Goal: Task Accomplishment & Management: Use online tool/utility

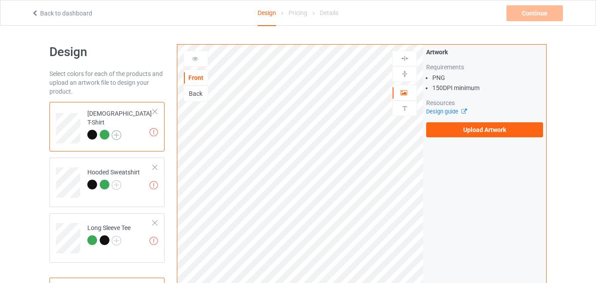
click at [117, 130] on img at bounding box center [117, 135] width 10 height 10
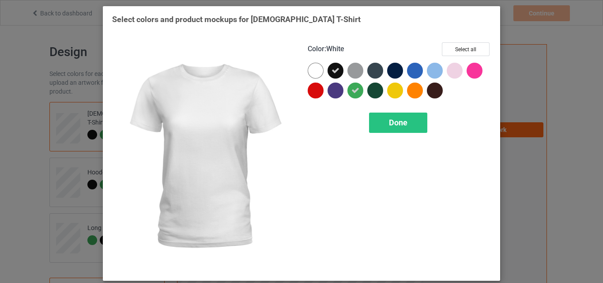
click at [309, 66] on div at bounding box center [316, 71] width 16 height 16
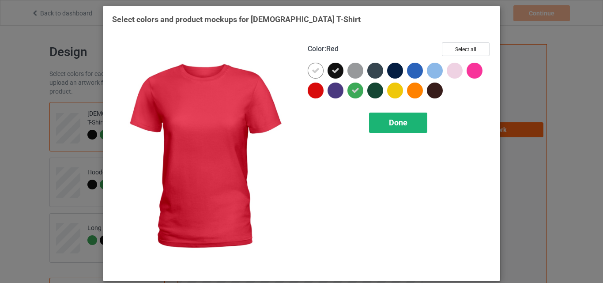
click at [402, 120] on span "Done" at bounding box center [398, 122] width 19 height 9
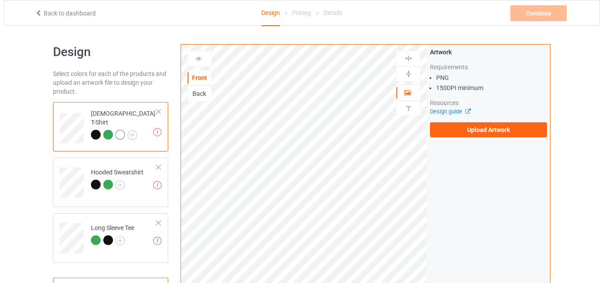
scroll to position [221, 0]
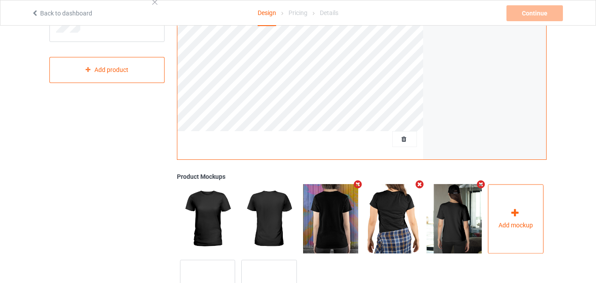
click at [521, 211] on div at bounding box center [516, 214] width 12 height 13
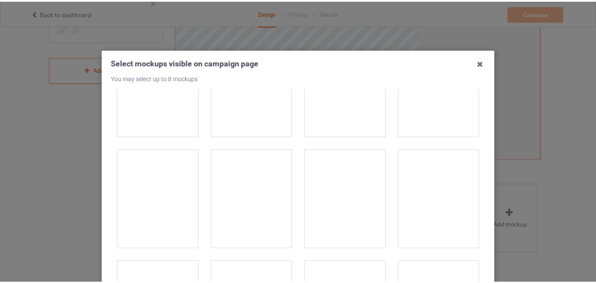
scroll to position [839, 0]
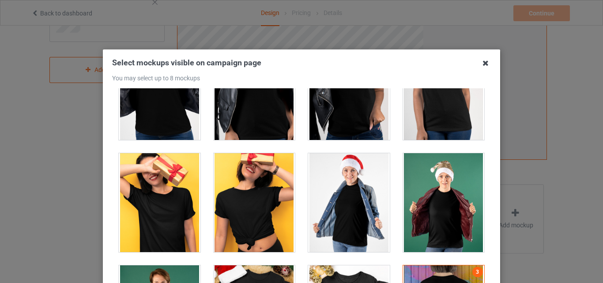
click at [482, 64] on icon at bounding box center [486, 63] width 14 height 14
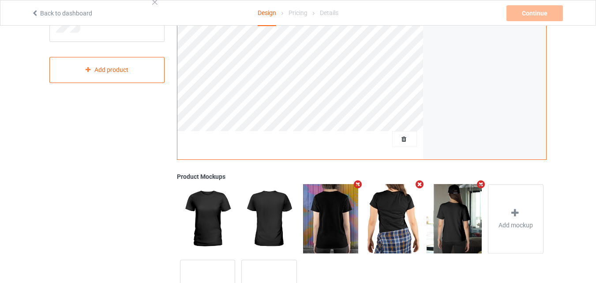
scroll to position [44, 0]
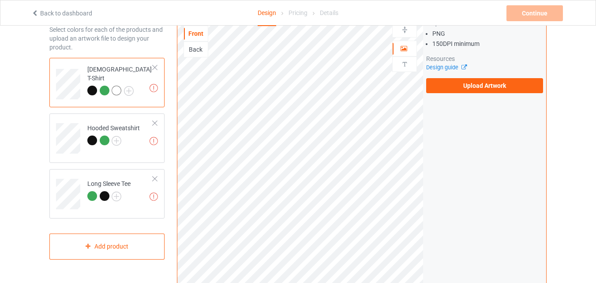
click at [93, 86] on div at bounding box center [92, 91] width 10 height 10
click at [130, 86] on img at bounding box center [129, 91] width 10 height 10
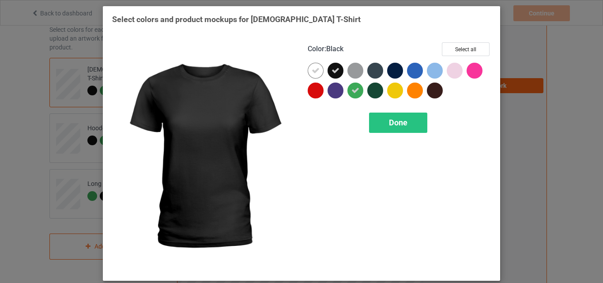
click at [332, 68] on icon at bounding box center [336, 71] width 8 height 8
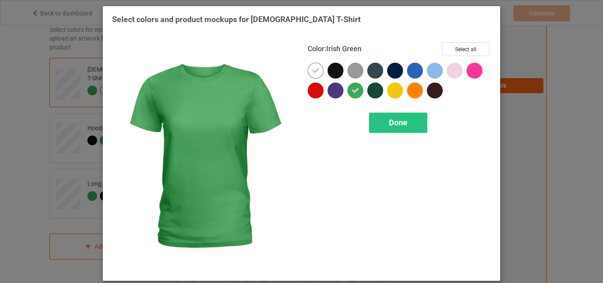
click at [351, 92] on icon at bounding box center [355, 91] width 8 height 8
click at [414, 124] on div "Done" at bounding box center [398, 123] width 58 height 20
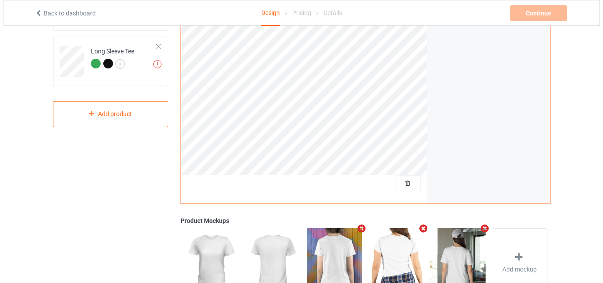
scroll to position [289, 0]
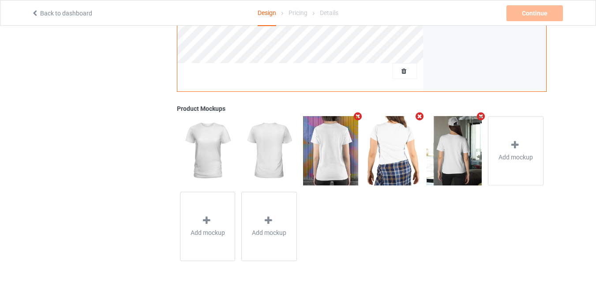
click at [359, 116] on icon "Remove mockup" at bounding box center [358, 116] width 11 height 9
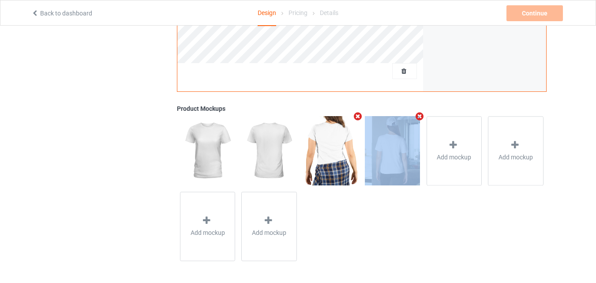
click at [359, 116] on icon "Remove mockup" at bounding box center [358, 116] width 11 height 9
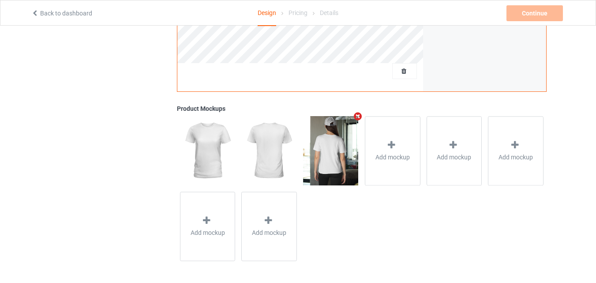
click at [359, 116] on icon "Remove mockup" at bounding box center [358, 116] width 11 height 9
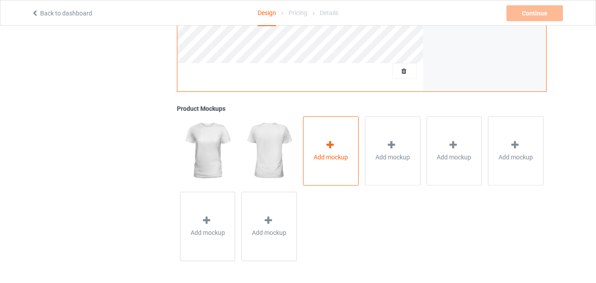
click at [335, 143] on icon at bounding box center [330, 144] width 11 height 9
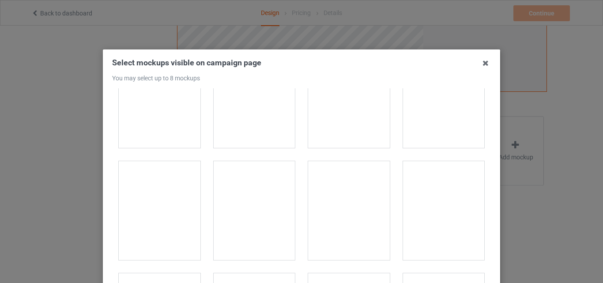
scroll to position [2605, 0]
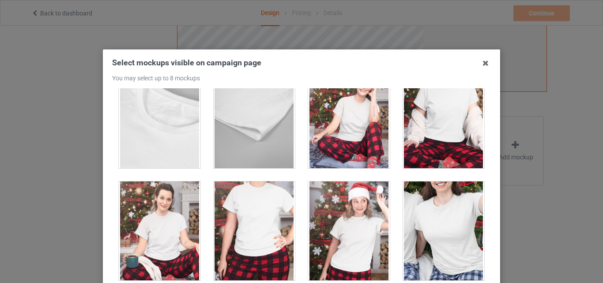
click at [433, 216] on div at bounding box center [444, 230] width 82 height 99
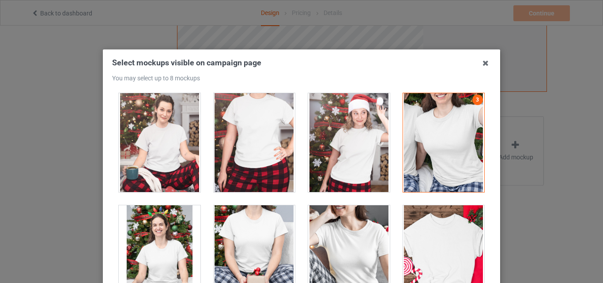
scroll to position [2737, 0]
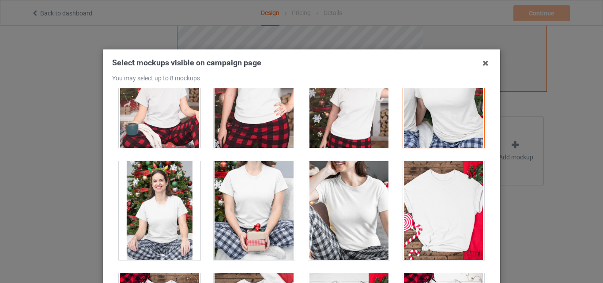
click at [350, 211] on div at bounding box center [349, 210] width 82 height 99
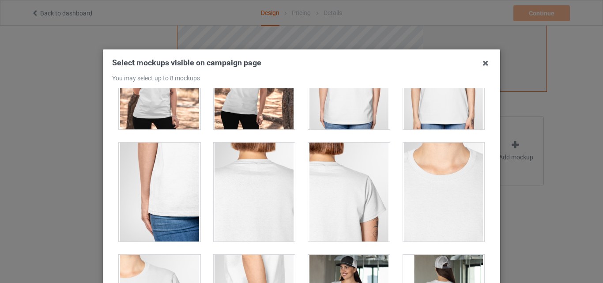
scroll to position [465, 0]
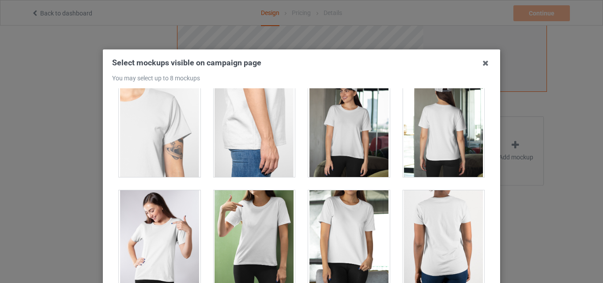
click at [249, 215] on div at bounding box center [255, 239] width 82 height 99
click at [308, 136] on div at bounding box center [349, 127] width 82 height 99
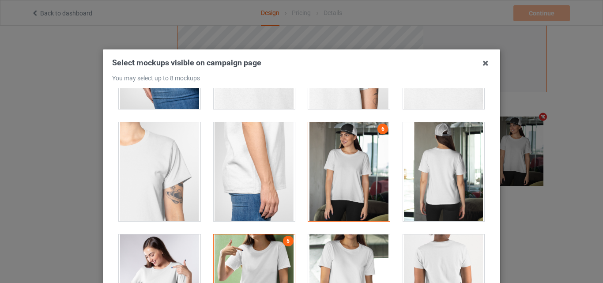
scroll to position [509, 0]
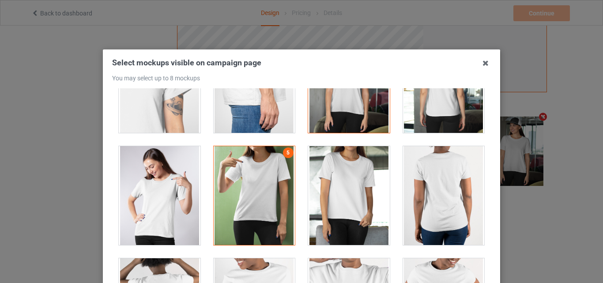
click at [154, 183] on div at bounding box center [160, 195] width 82 height 99
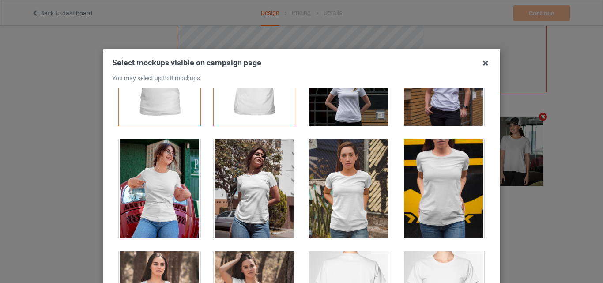
scroll to position [24, 0]
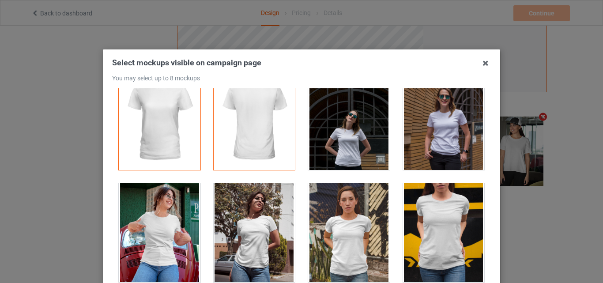
click at [163, 223] on div at bounding box center [160, 232] width 82 height 99
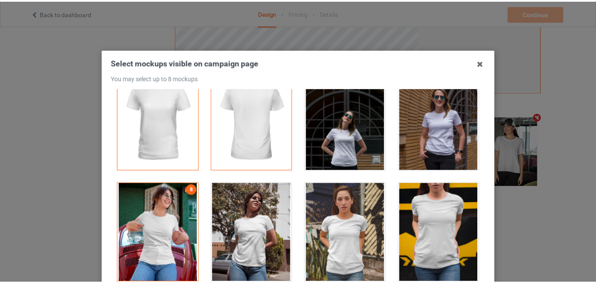
scroll to position [121, 0]
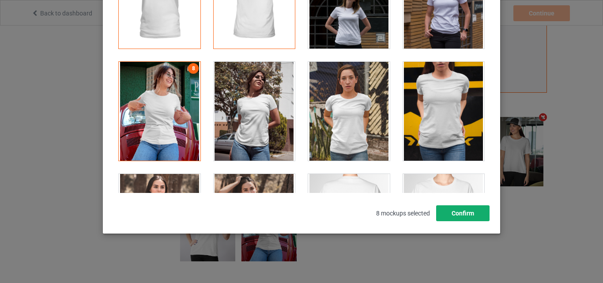
click at [447, 214] on button "Confirm" at bounding box center [462, 213] width 53 height 16
